Goal: Transaction & Acquisition: Purchase product/service

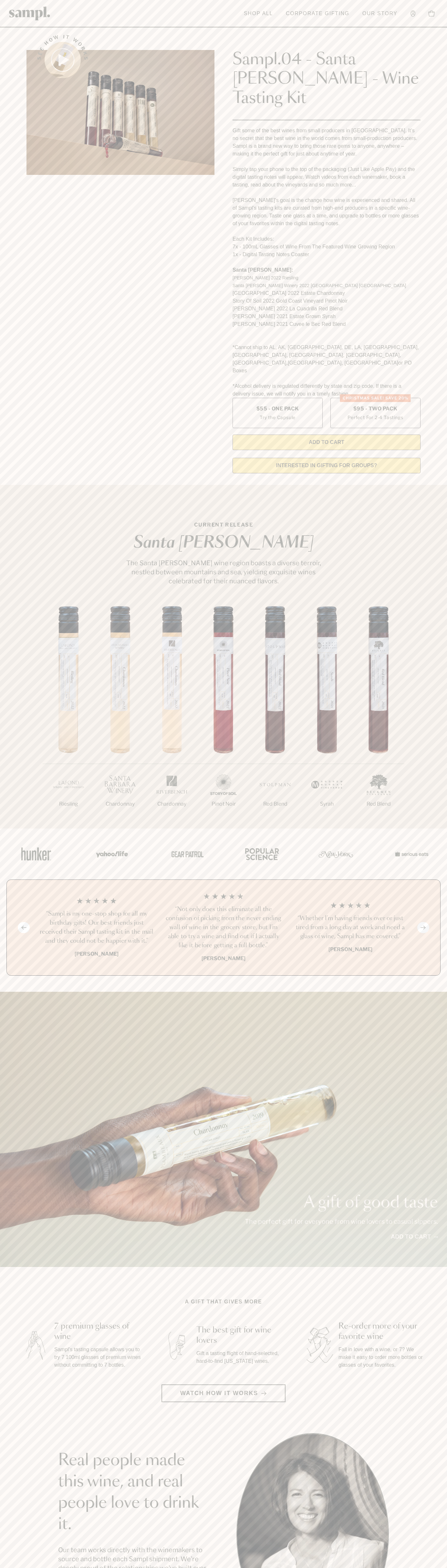
click at [264, 8] on link "Shop All" at bounding box center [258, 13] width 35 height 14
click at [434, 1327] on section "A gift that gives more 7 premium glasses of wine Sampl's tasting capsule allows…" at bounding box center [224, 1349] width 447 height 104
click at [82, 1567] on html "Skip to main content Toggle navigation menu Shop All Corporate Gifting Our Stor…" at bounding box center [224, 1304] width 447 height 2608
click at [13, 421] on section "See how it works Sampl.04 - Santa [PERSON_NAME] - Wine Tasting Kit Gift some of…" at bounding box center [224, 252] width 447 height 453
